Goal: Transaction & Acquisition: Purchase product/service

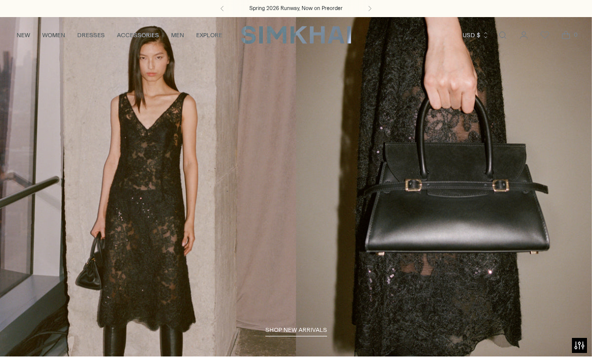
click at [30, 34] on link "NEW" at bounding box center [24, 35] width 14 height 22
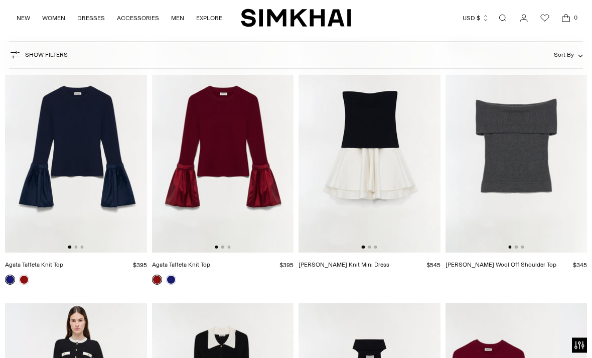
scroll to position [22469, 0]
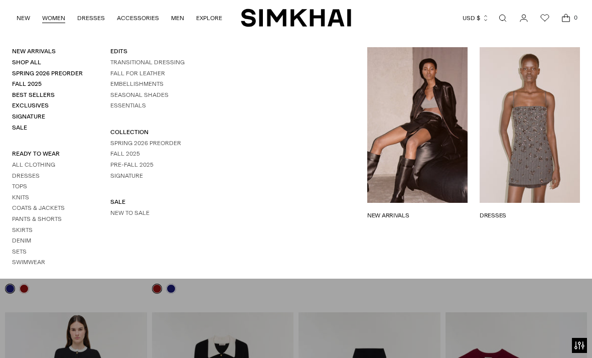
click at [55, 20] on link "WOMEN" at bounding box center [53, 18] width 23 height 22
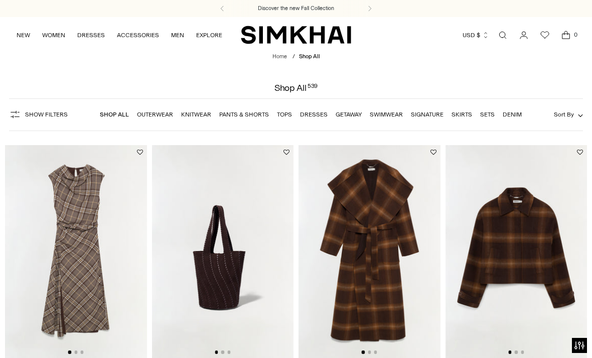
click at [570, 111] on span "Sort By" at bounding box center [564, 114] width 20 height 7
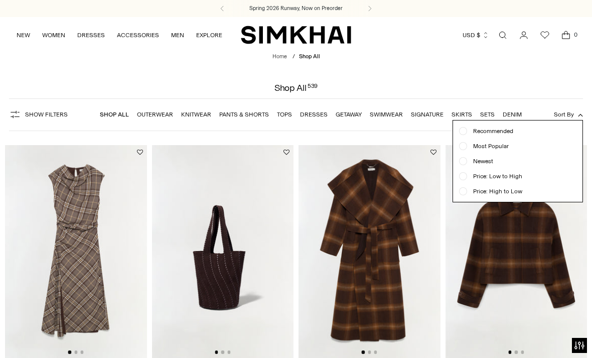
click at [462, 180] on div at bounding box center [463, 176] width 8 height 8
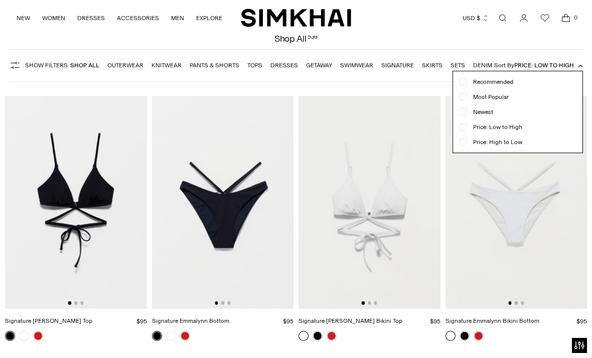
scroll to position [74, 0]
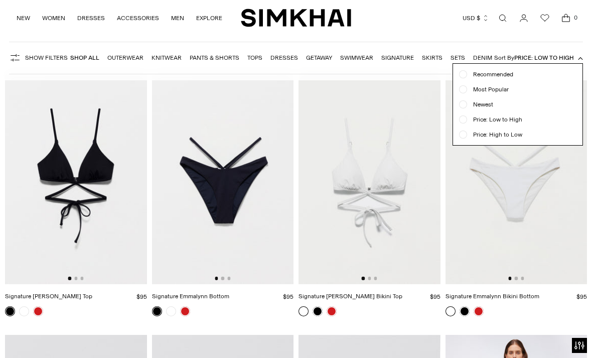
click at [273, 55] on link "Dresses" at bounding box center [284, 57] width 28 height 7
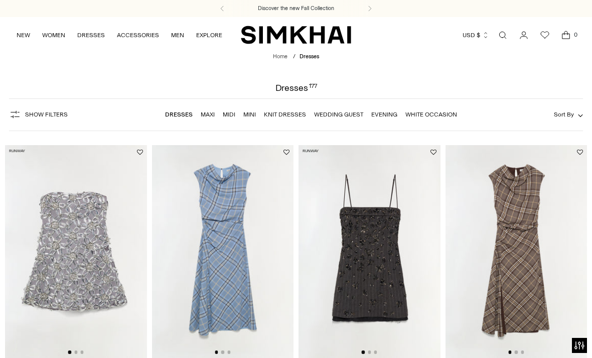
click at [570, 119] on button "Sort By" at bounding box center [568, 114] width 29 height 11
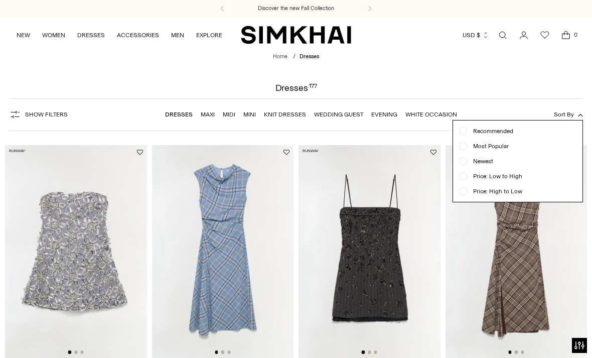
click at [506, 174] on span "Price: Low to High" at bounding box center [494, 176] width 55 height 9
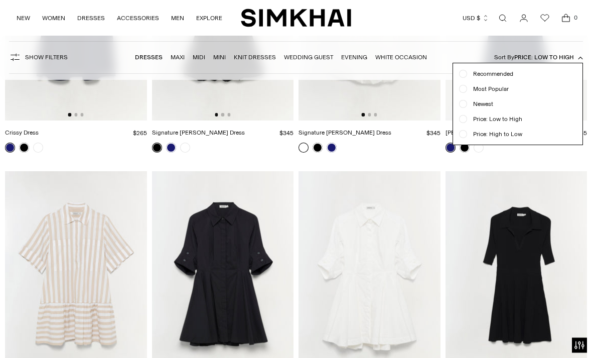
scroll to position [269, 0]
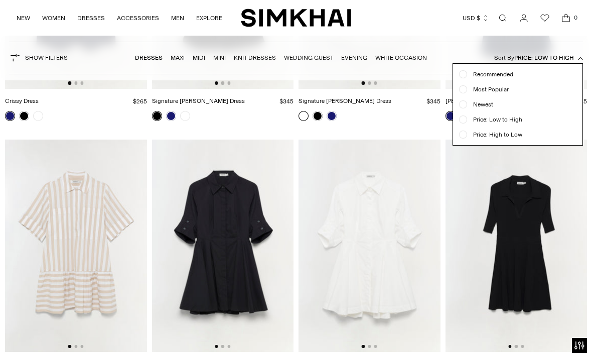
click at [578, 62] on button "Sort By Price: Low to High" at bounding box center [538, 57] width 89 height 11
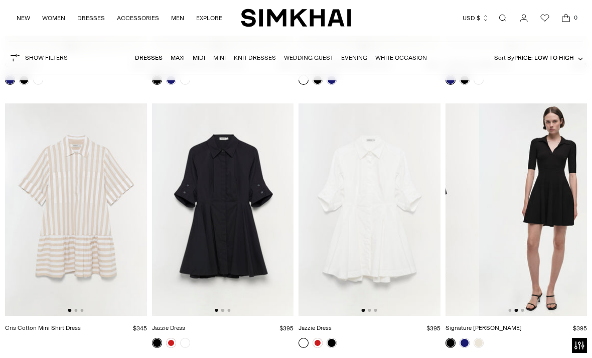
scroll to position [335, 0]
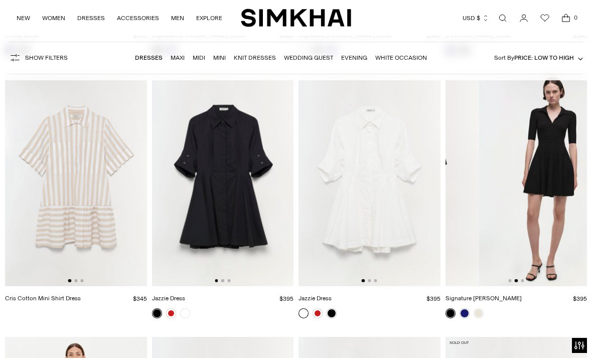
click at [465, 312] on link at bounding box center [465, 313] width 10 height 10
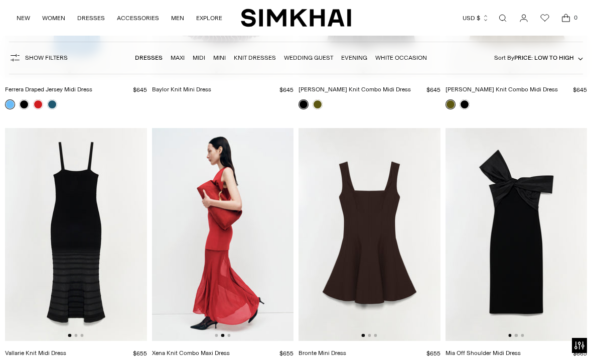
scroll to position [0, 142]
click at [441, 248] on img at bounding box center [512, 234] width 142 height 213
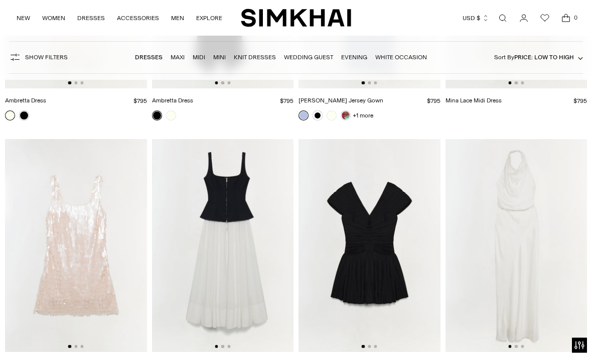
scroll to position [6811, 0]
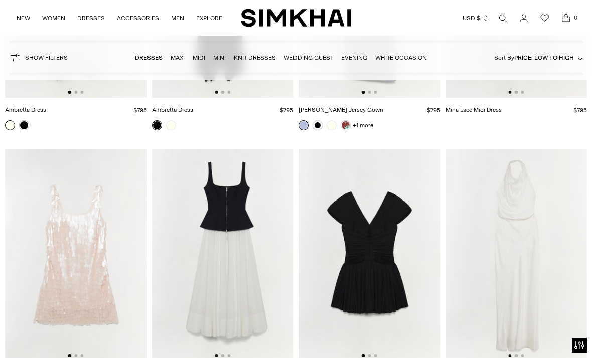
click at [225, 350] on img at bounding box center [223, 255] width 142 height 213
